Goal: Task Accomplishment & Management: Complete application form

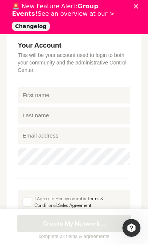
scroll to position [280, 0]
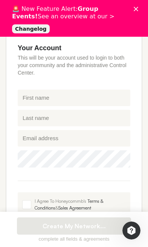
click at [25, 200] on span at bounding box center [26, 204] width 9 height 9
click at [18, 193] on input "I Agree To Honeycommb's Terms & Conditions & Sales Agreement" at bounding box center [18, 193] width 0 height 0
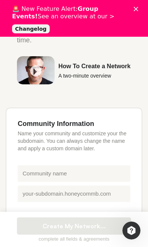
scroll to position [96, 0]
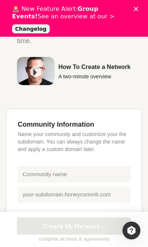
click at [140, 11] on div "Close" at bounding box center [137, 9] width 8 height 5
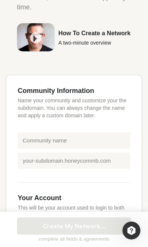
scroll to position [105, 0]
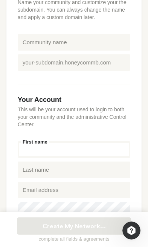
click at [91, 142] on input "First name" at bounding box center [74, 150] width 112 height 17
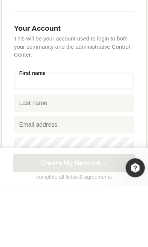
type input "[PERSON_NAME]"
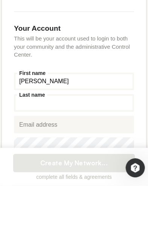
type input "[PERSON_NAME]"
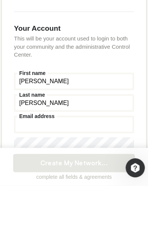
type input "[EMAIL_ADDRESS][DOMAIN_NAME]"
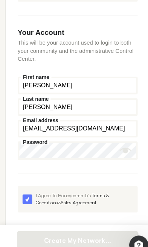
scroll to position [271, 0]
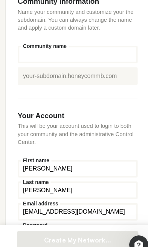
click at [96, 48] on input "Community name" at bounding box center [74, 52] width 112 height 17
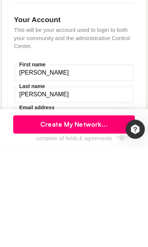
type input "Do fb get do h"
click at [94, 218] on button "Create My Network..." at bounding box center [74, 226] width 114 height 17
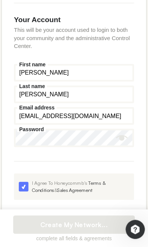
scroll to position [269, 0]
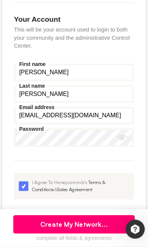
click at [87, 116] on input "[EMAIL_ADDRESS][DOMAIN_NAME]" at bounding box center [74, 124] width 112 height 17
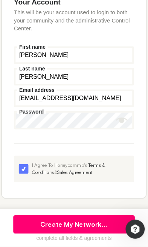
scroll to position [285, 0]
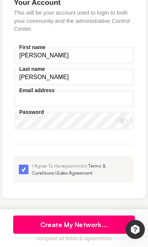
type input "suwbex-0pycgo-hiVjit"
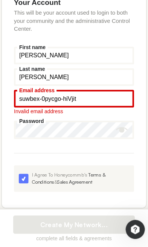
scroll to position [285, 0]
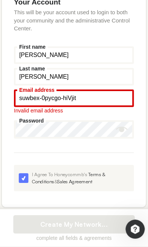
click at [36, 98] on label "Email address" at bounding box center [39, 100] width 37 height 5
click at [36, 99] on input "suwbex-0pycgo-hiVjit" at bounding box center [74, 107] width 112 height 17
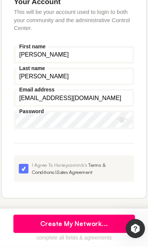
click at [37, 100] on input "[EMAIL_ADDRESS][DOMAIN_NAME]" at bounding box center [74, 108] width 112 height 17
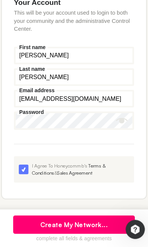
click at [125, 100] on input "[EMAIL_ADDRESS][DOMAIN_NAME]" at bounding box center [74, 108] width 112 height 17
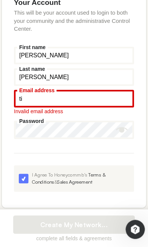
type input "t"
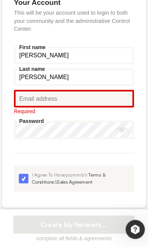
click at [128, 107] on div "Community Information Name your community and customize your the subdomain. You…" at bounding box center [74, 52] width 136 height 317
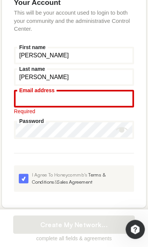
click at [29, 100] on input "Email address" at bounding box center [74, 108] width 112 height 17
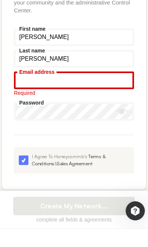
type input "[EMAIL_ADDRESS][DOMAIN_NAME]"
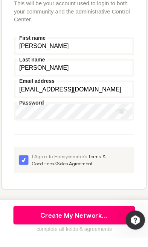
scroll to position [285, 0]
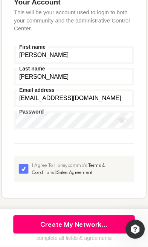
click at [98, 218] on button "Create My Network..." at bounding box center [74, 226] width 114 height 17
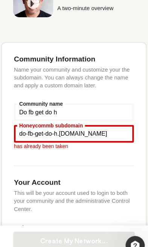
scroll to position [140, 0]
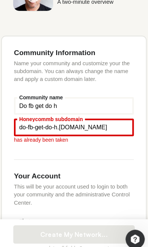
click at [87, 117] on input "Honeycommb subdomain" at bounding box center [74, 125] width 112 height 17
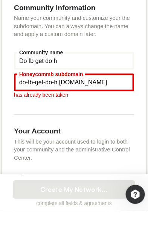
click at [59, 97] on input "Do fb get do h" at bounding box center [74, 105] width 112 height 17
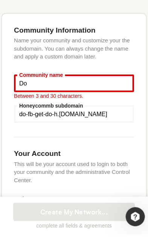
type input "D"
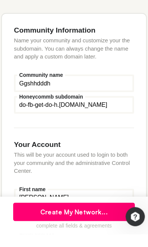
type input "Ggshhdddh"
click at [102, 117] on input "Honeycommb subdomain" at bounding box center [74, 125] width 112 height 17
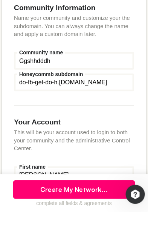
click at [118, 117] on input "Honeycommb subdomain" at bounding box center [74, 125] width 112 height 17
click at [106, 117] on input "Honeycommb subdomain" at bounding box center [74, 125] width 112 height 17
click at [105, 117] on input "Honeycommb subdomain" at bounding box center [74, 125] width 112 height 17
type input "do-fb-get-do-h"
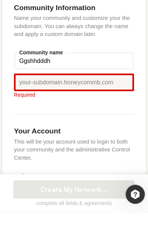
click at [97, 97] on input "Ggshhdddh" at bounding box center [74, 105] width 112 height 17
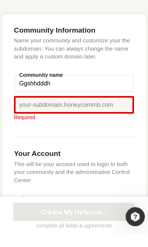
click at [82, 97] on input "Ggshhdddh" at bounding box center [74, 105] width 112 height 17
click at [81, 97] on input "Ggshhdddh" at bounding box center [74, 105] width 112 height 17
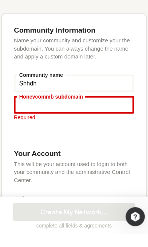
click at [100, 117] on input "Honeycommb subdomain" at bounding box center [74, 125] width 112 height 17
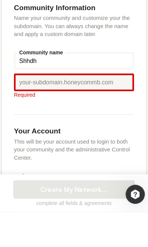
click at [60, 97] on input "Shhdh" at bounding box center [74, 105] width 112 height 17
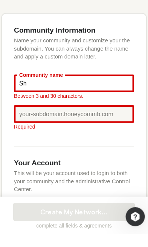
type input "S"
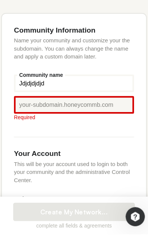
type input "Jdjdjdjdjd"
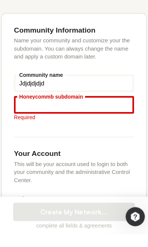
click at [67, 117] on input "Honeycommb subdomain" at bounding box center [74, 125] width 112 height 17
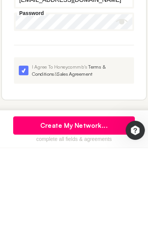
scroll to position [285, 0]
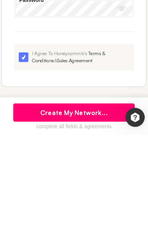
click at [91, 218] on button "Create My Network..." at bounding box center [74, 226] width 114 height 17
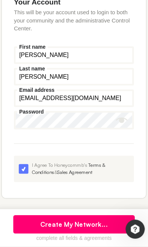
click at [90, 218] on button "Create My Network..." at bounding box center [74, 226] width 114 height 17
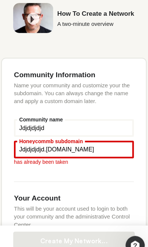
scroll to position [119, 0]
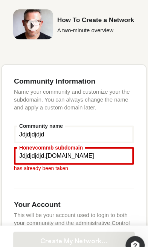
click at [30, 139] on input "Jdjdjdjdjd" at bounding box center [74, 147] width 112 height 17
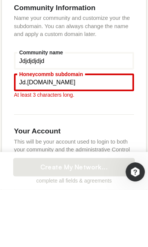
type input "J"
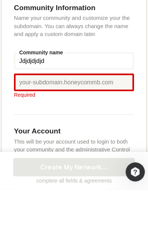
click at [34, 118] on input "Jdjdjdjdjd" at bounding box center [74, 126] width 112 height 17
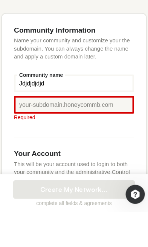
click at [37, 118] on input "Jdjdjdjdjd" at bounding box center [74, 126] width 112 height 17
click at [36, 118] on input "Jdjdjdjdjd" at bounding box center [74, 126] width 112 height 17
type input "Rrff"
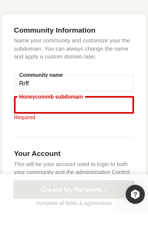
click at [42, 139] on input "Honeycommb subdomain" at bounding box center [74, 147] width 112 height 17
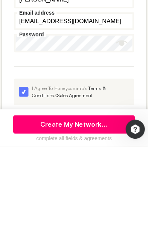
type input "Rrff"
click at [92, 218] on button "Create My Network..." at bounding box center [74, 226] width 114 height 17
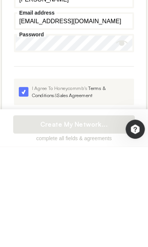
scroll to position [271, 0]
